Goal: Navigation & Orientation: Find specific page/section

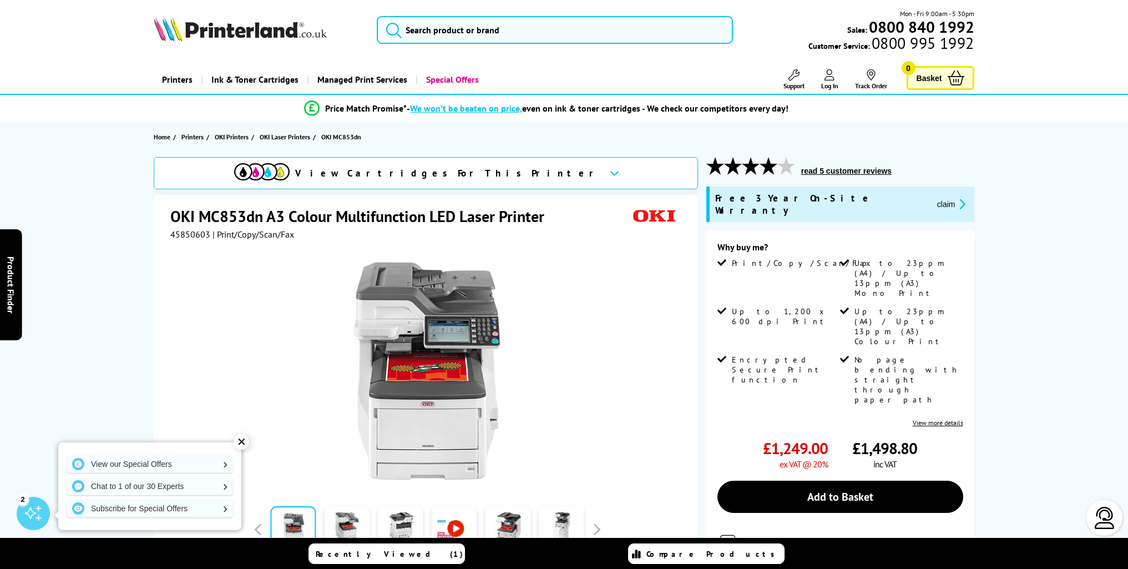
click at [243, 441] on div "✕" at bounding box center [242, 442] width 16 height 16
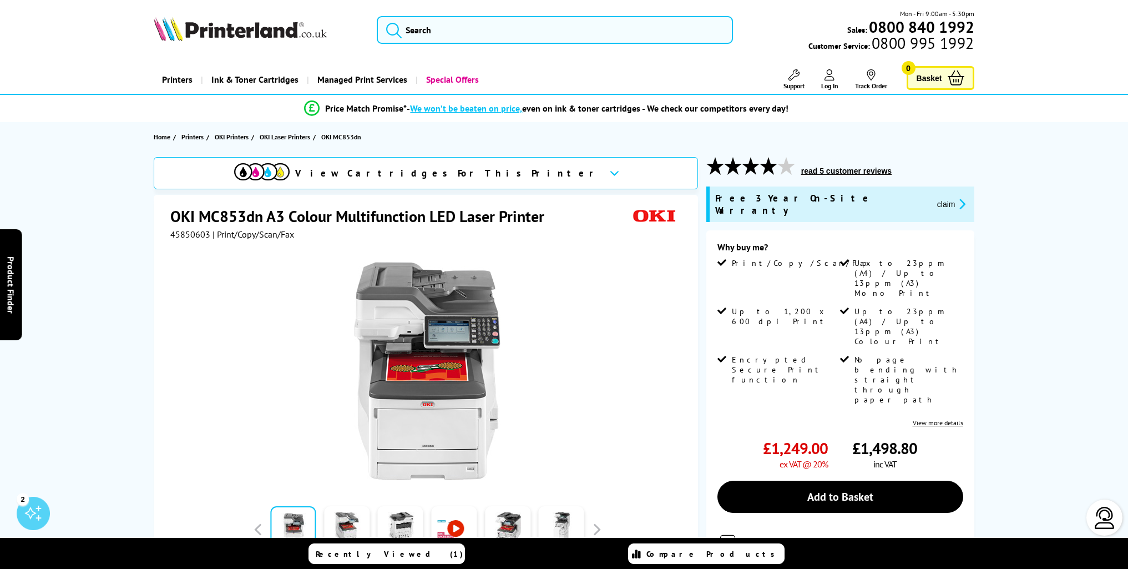
click at [263, 38] on img at bounding box center [240, 29] width 173 height 24
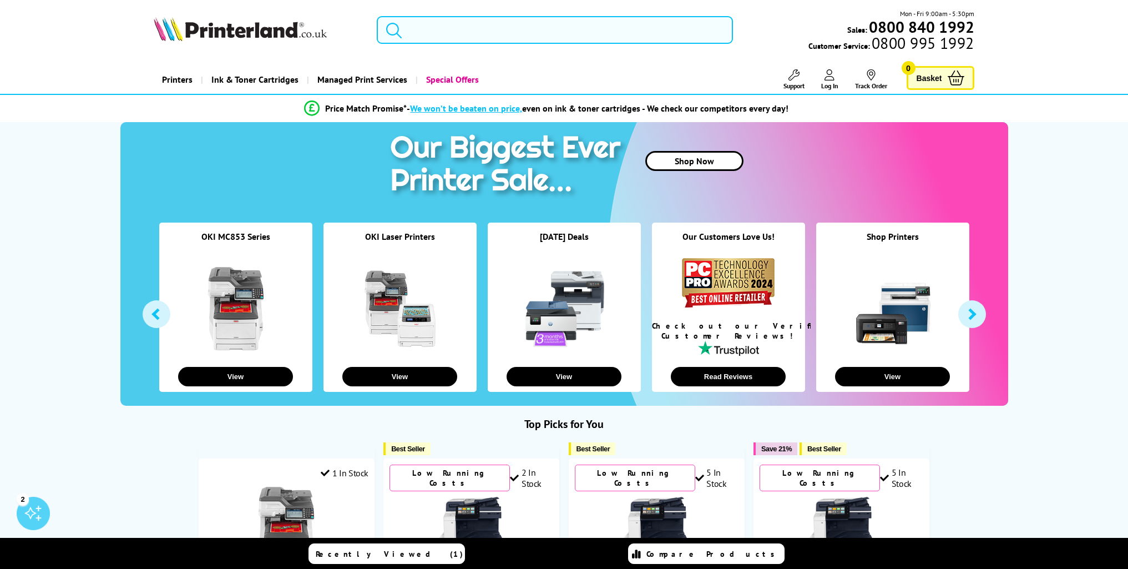
click at [420, 26] on input "search" at bounding box center [555, 30] width 356 height 28
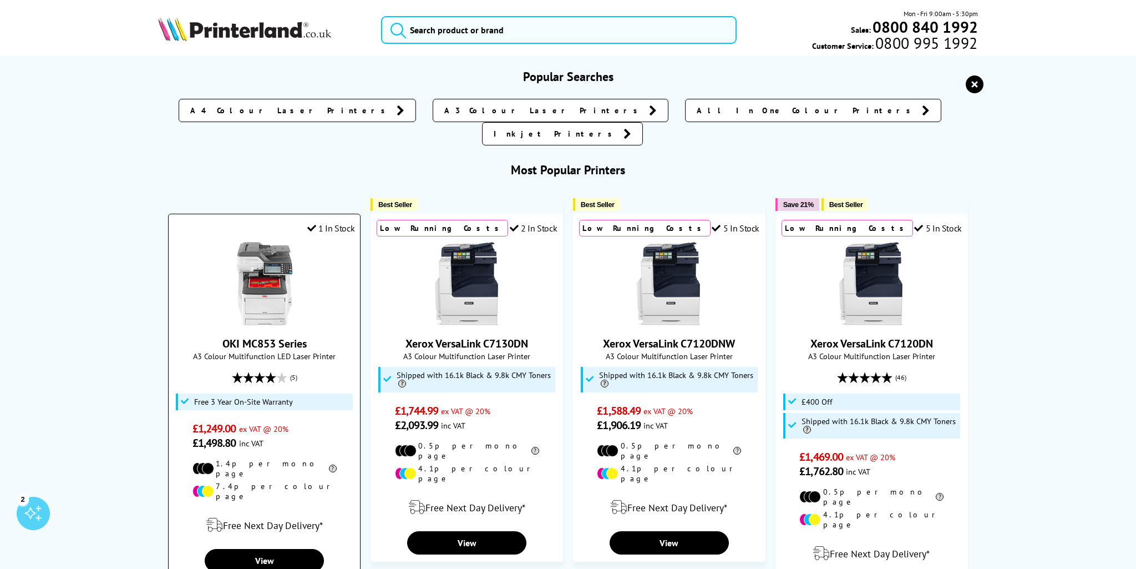
click at [260, 336] on link "OKI MC853 Series" at bounding box center [264, 343] width 84 height 14
